Goal: Task Accomplishment & Management: Use online tool/utility

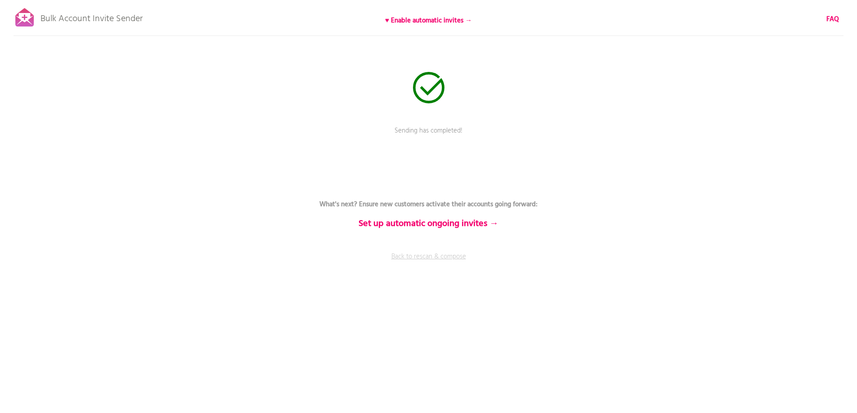
click at [442, 257] on link "Back to rescan & compose" at bounding box center [429, 263] width 270 height 22
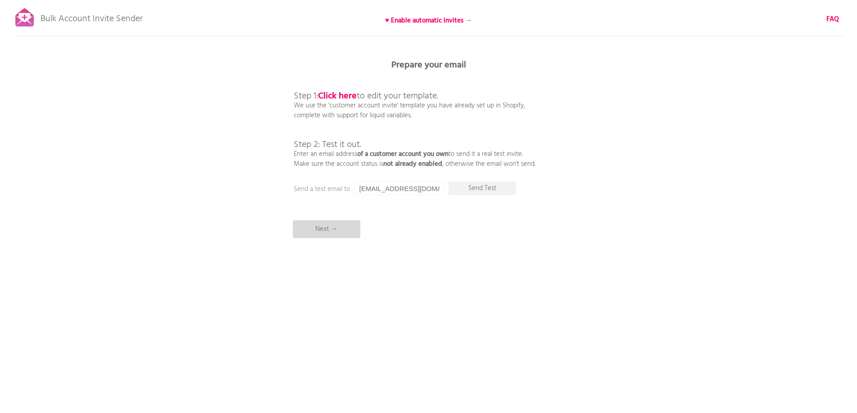
click at [342, 230] on p "Next →" at bounding box center [326, 229] width 67 height 18
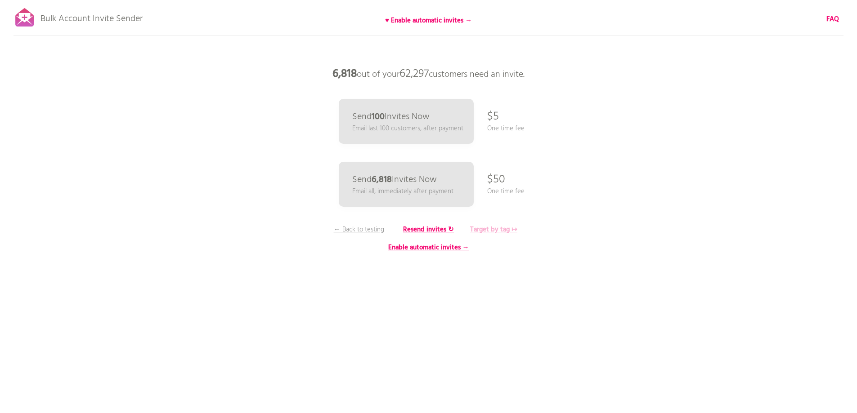
click at [491, 228] on b "Target by tag ↦" at bounding box center [493, 229] width 47 height 11
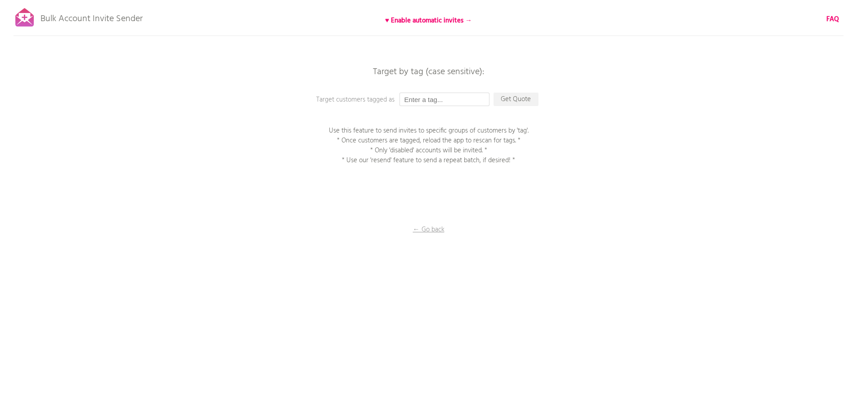
click at [458, 99] on input "text" at bounding box center [444, 99] width 90 height 13
type input "P1EE"
click at [524, 94] on p "Get Quote" at bounding box center [515, 99] width 45 height 13
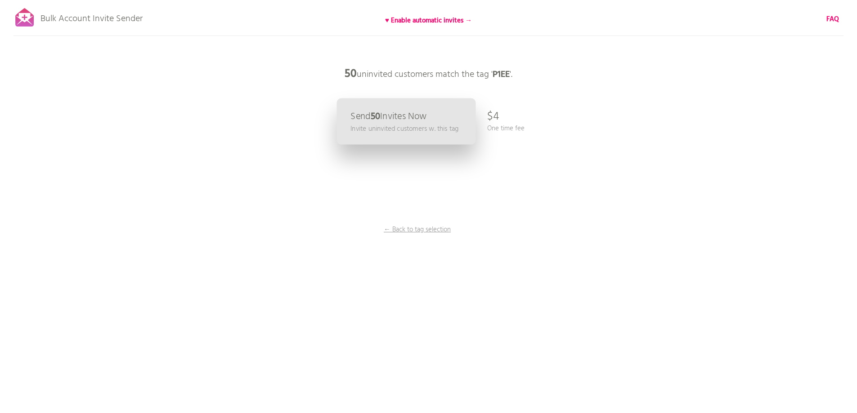
click at [395, 121] on p "Send 50 Invites Now" at bounding box center [388, 116] width 76 height 9
